Goal: Use online tool/utility: Utilize a website feature to perform a specific function

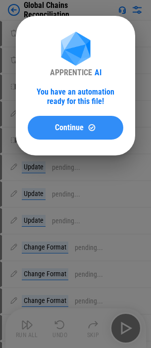
click at [80, 125] on span "Continue" at bounding box center [69, 128] width 29 height 8
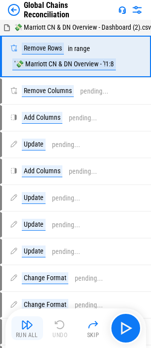
click at [24, 322] on img "button" at bounding box center [27, 325] width 12 height 12
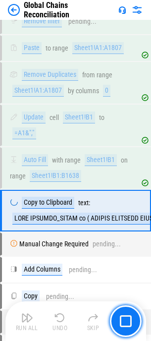
scroll to position [1070, 0]
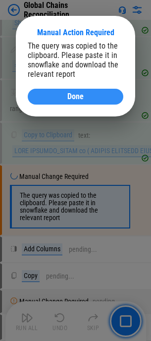
click at [81, 95] on span "Done" at bounding box center [75, 97] width 16 height 8
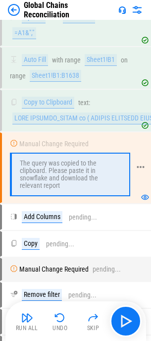
scroll to position [1120, 0]
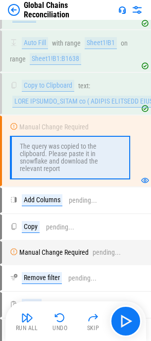
click at [26, 326] on div "Run All" at bounding box center [27, 328] width 22 height 6
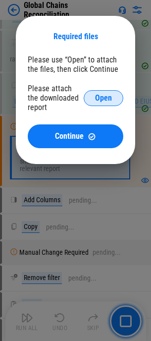
click at [104, 99] on span "Open" at bounding box center [103, 98] width 17 height 8
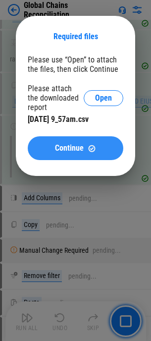
click at [76, 146] on span "Continue" at bounding box center [69, 148] width 29 height 8
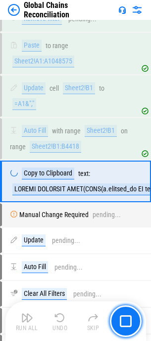
scroll to position [2164, 0]
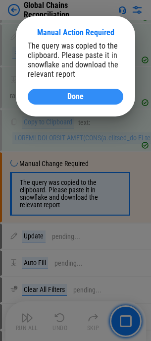
click at [89, 96] on div "Done" at bounding box center [76, 97] width 72 height 8
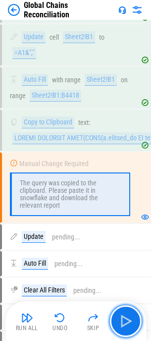
click at [126, 323] on img "button" at bounding box center [126, 321] width 16 height 16
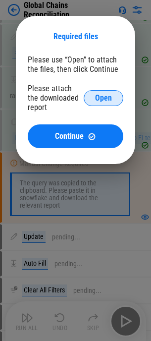
click at [104, 98] on span "Open" at bounding box center [103, 98] width 17 height 8
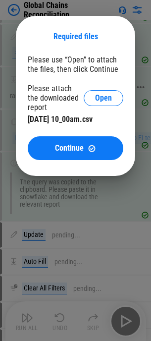
click at [66, 145] on span "Continue" at bounding box center [69, 148] width 29 height 8
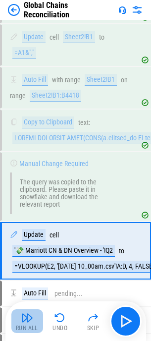
click at [24, 324] on button "Run All" at bounding box center [27, 321] width 32 height 24
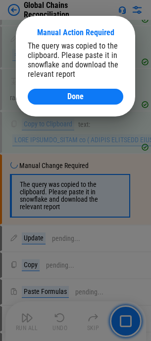
scroll to position [3360, 0]
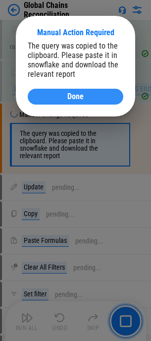
click at [85, 93] on div "Done" at bounding box center [76, 97] width 72 height 8
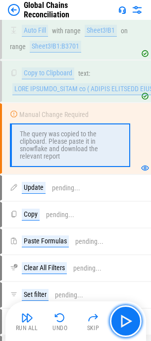
click at [125, 324] on img "button" at bounding box center [126, 321] width 16 height 16
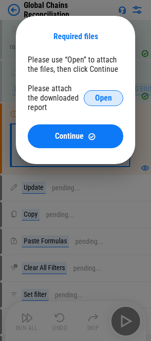
click at [109, 97] on span "Open" at bounding box center [103, 98] width 17 height 8
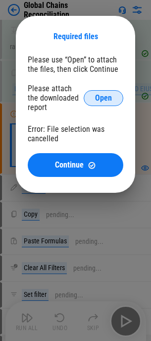
click at [107, 96] on span "Open" at bounding box center [103, 98] width 17 height 8
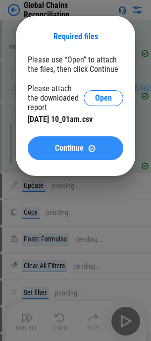
click at [71, 146] on span "Continue" at bounding box center [69, 148] width 29 height 8
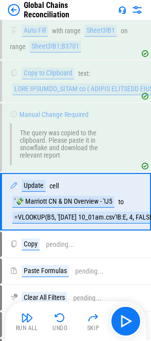
drag, startPoint x: 28, startPoint y: 325, endPoint x: 16, endPoint y: 328, distance: 12.2
click at [28, 325] on div "Run All" at bounding box center [27, 328] width 22 height 6
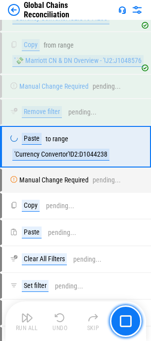
scroll to position [4932, 0]
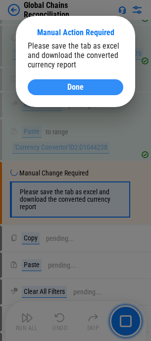
click at [64, 84] on div "Done" at bounding box center [76, 87] width 72 height 8
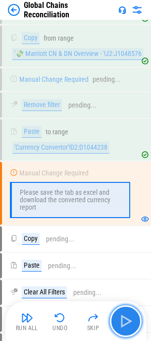
click at [124, 325] on img "button" at bounding box center [126, 321] width 16 height 16
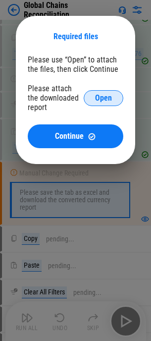
click at [95, 97] on span "Open" at bounding box center [103, 98] width 17 height 8
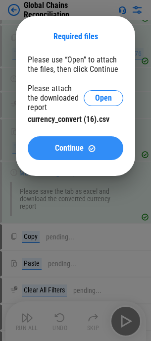
click at [59, 145] on span "Continue" at bounding box center [69, 148] width 29 height 8
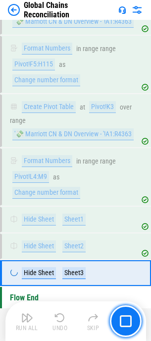
scroll to position [9529, 0]
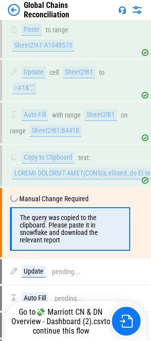
scroll to position [2221, 0]
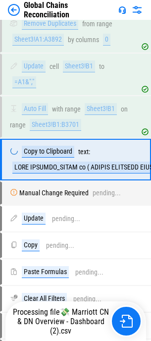
scroll to position [3303, 0]
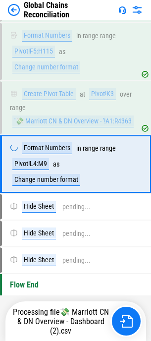
scroll to position [9518, 0]
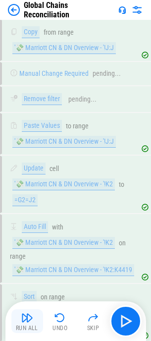
scroll to position [5052, 0]
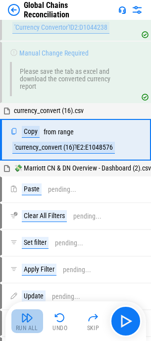
drag, startPoint x: 29, startPoint y: 325, endPoint x: 0, endPoint y: 331, distance: 29.4
click at [29, 325] on div "Run All" at bounding box center [27, 328] width 22 height 6
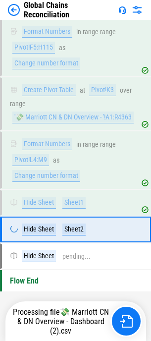
scroll to position [9529, 0]
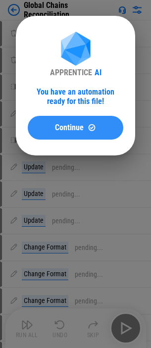
click at [84, 122] on button "Continue" at bounding box center [76, 128] width 96 height 24
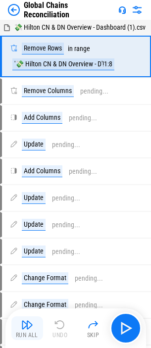
click at [27, 324] on img "button" at bounding box center [27, 325] width 12 height 12
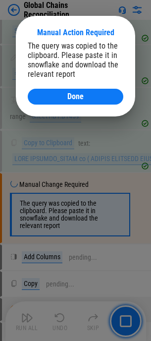
scroll to position [1116, 0]
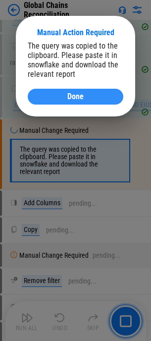
click at [67, 96] on div "Done" at bounding box center [76, 97] width 72 height 8
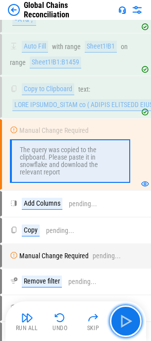
drag, startPoint x: 122, startPoint y: 315, endPoint x: 115, endPoint y: 318, distance: 7.5
click at [122, 315] on img "button" at bounding box center [126, 321] width 16 height 16
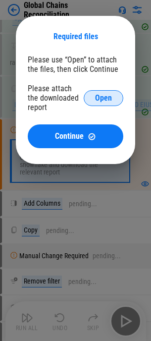
click at [105, 99] on span "Open" at bounding box center [103, 98] width 17 height 8
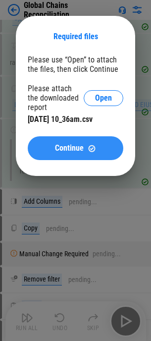
click at [79, 146] on span "Continue" at bounding box center [69, 148] width 29 height 8
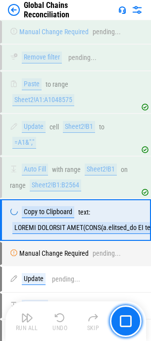
scroll to position [2138, 0]
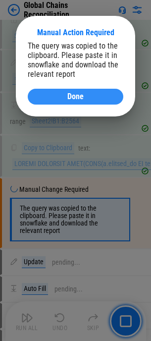
click at [87, 98] on div "Done" at bounding box center [76, 97] width 72 height 8
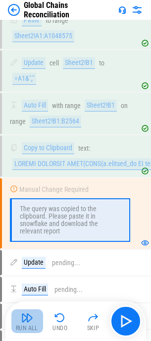
click at [29, 322] on img "button" at bounding box center [27, 317] width 12 height 12
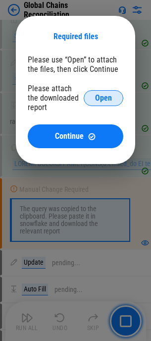
click at [97, 99] on span "Open" at bounding box center [103, 98] width 17 height 8
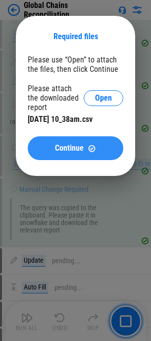
click at [87, 144] on div "Continue" at bounding box center [76, 148] width 72 height 8
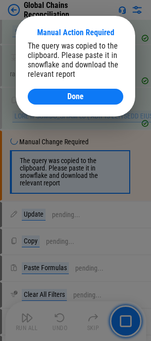
scroll to position [3334, 0]
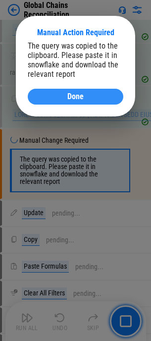
click at [87, 94] on div "Done" at bounding box center [76, 97] width 72 height 8
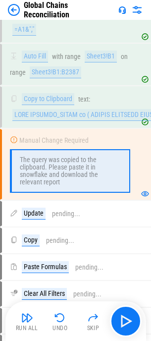
click at [31, 318] on img "button" at bounding box center [27, 317] width 12 height 12
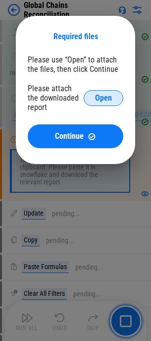
click at [103, 94] on span "Open" at bounding box center [103, 98] width 17 height 8
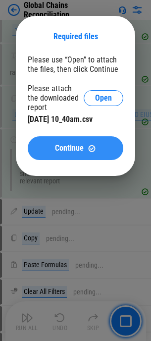
click at [73, 144] on span "Continue" at bounding box center [69, 148] width 29 height 8
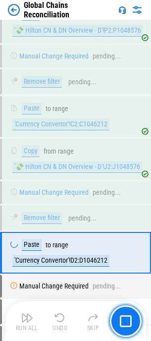
scroll to position [4907, 0]
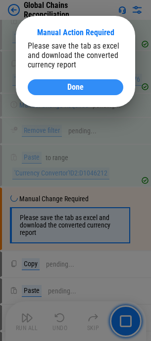
click at [63, 85] on div "Done" at bounding box center [76, 87] width 72 height 8
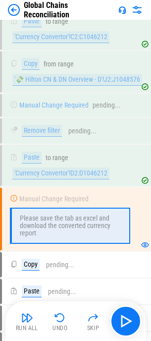
drag, startPoint x: 26, startPoint y: 318, endPoint x: 29, endPoint y: 323, distance: 5.5
click at [26, 318] on img "button" at bounding box center [27, 317] width 12 height 12
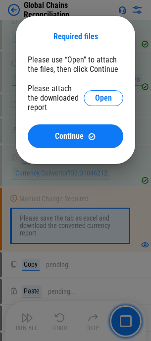
click at [95, 96] on button "Open" at bounding box center [104, 98] width 40 height 16
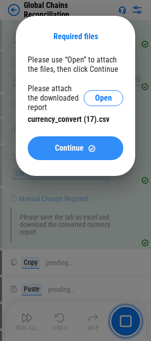
click at [69, 144] on span "Continue" at bounding box center [69, 148] width 29 height 8
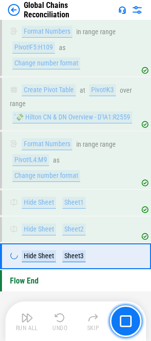
scroll to position [9492, 0]
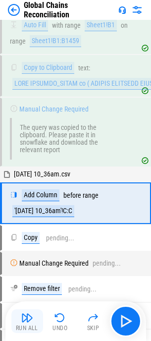
scroll to position [1186, 0]
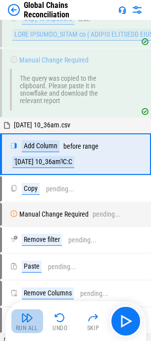
click at [27, 317] on img "button" at bounding box center [27, 317] width 12 height 12
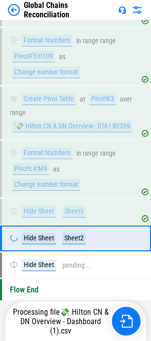
scroll to position [9492, 0]
